Goal: Use online tool/utility: Utilize a website feature to perform a specific function

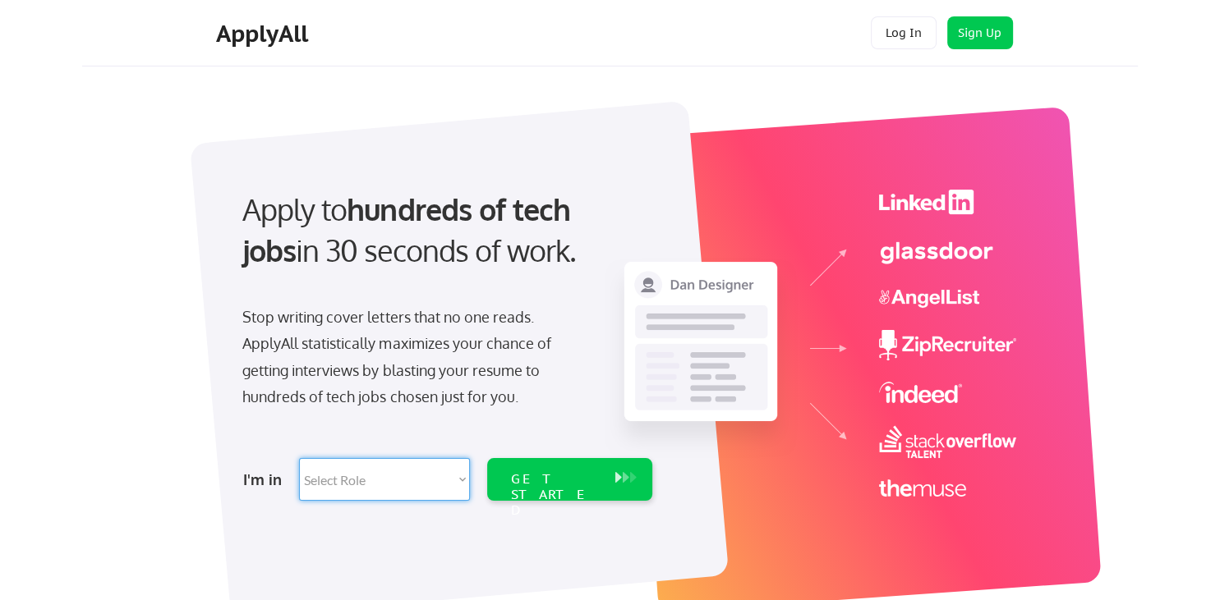
click at [299, 458] on select "Select Role Software Engineering Product Management Customer Success Sales UI/U…" at bounding box center [384, 479] width 171 height 43
select select ""hr_recruiting""
click option "HR/Recruiting" at bounding box center [0, 0] width 0 height 0
select select ""hr_recruiting""
click at [524, 483] on div "GET STARTED" at bounding box center [554, 495] width 88 height 48
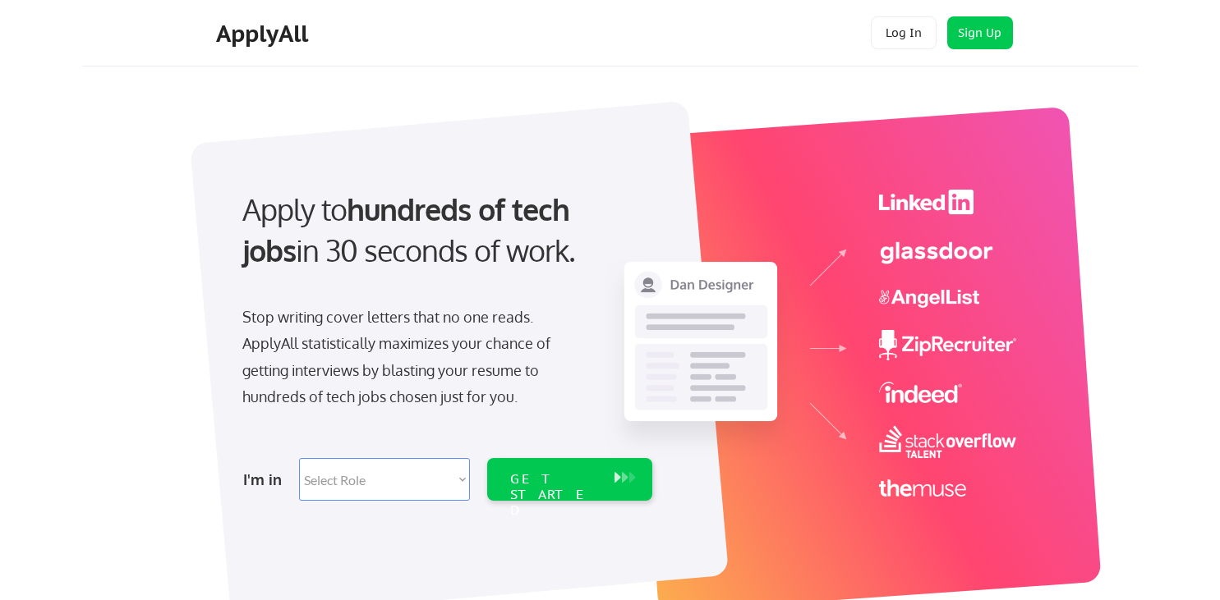
select select ""hr_recruiting""
